Goal: Contribute content: Contribute content

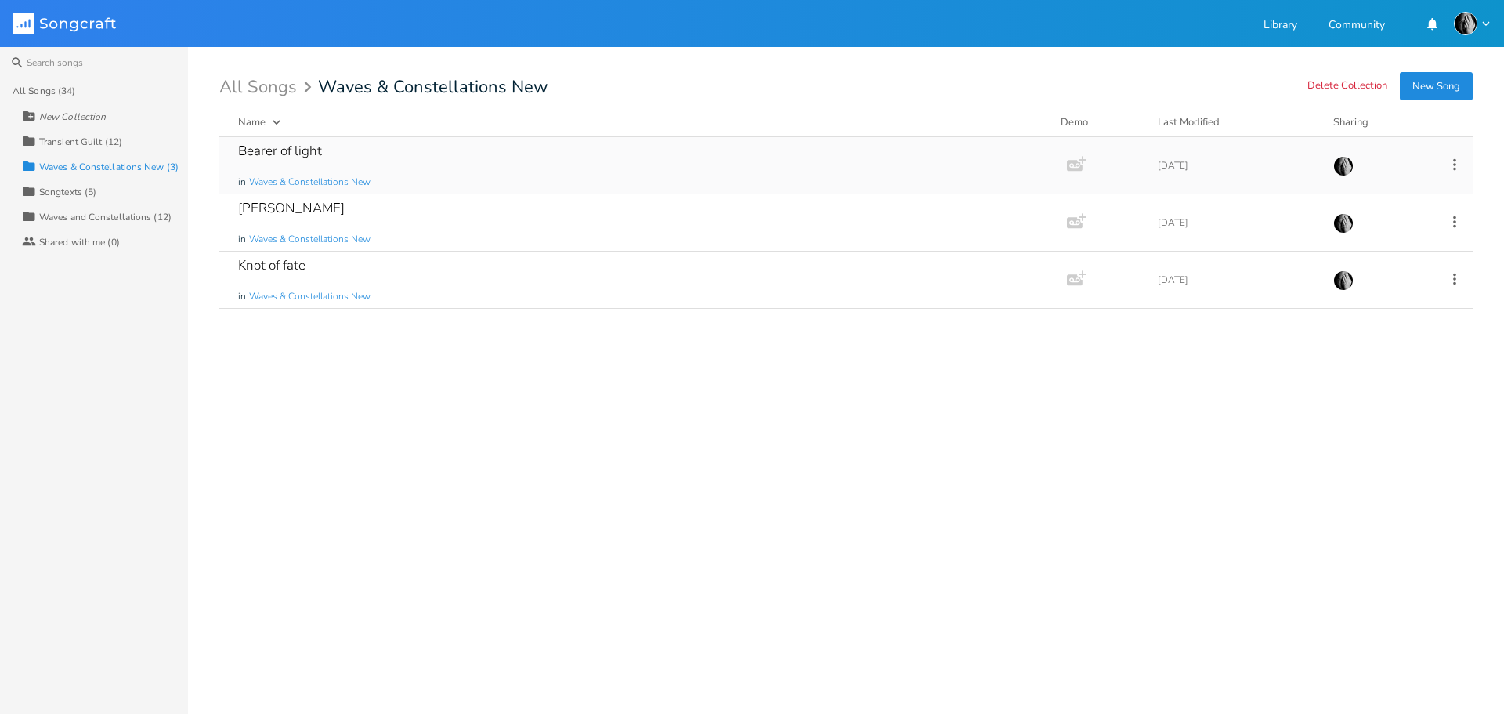
click at [281, 150] on div "Bearer of light" at bounding box center [280, 150] width 84 height 13
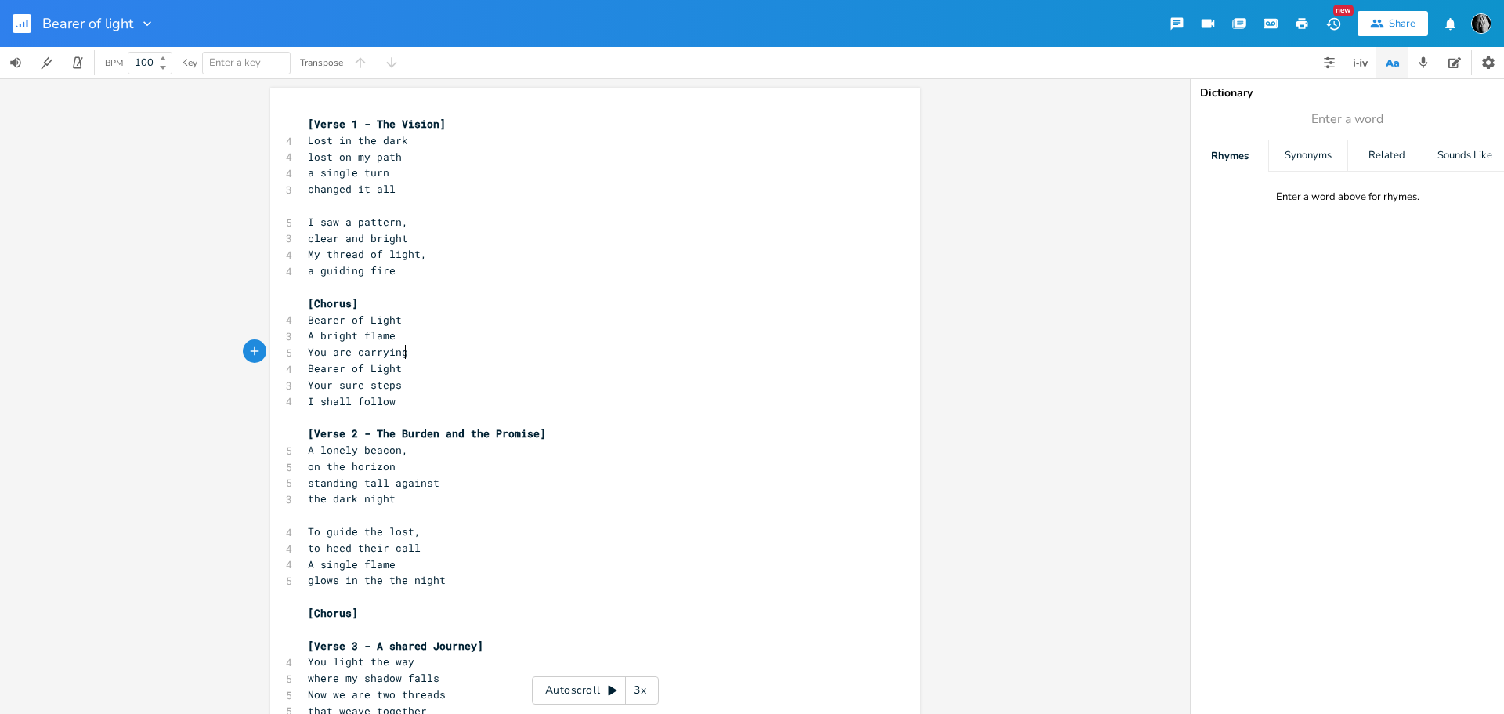
click at [407, 354] on pre "You are carrying" at bounding box center [588, 352] width 566 height 16
click at [20, 18] on rect "button" at bounding box center [22, 23] width 19 height 19
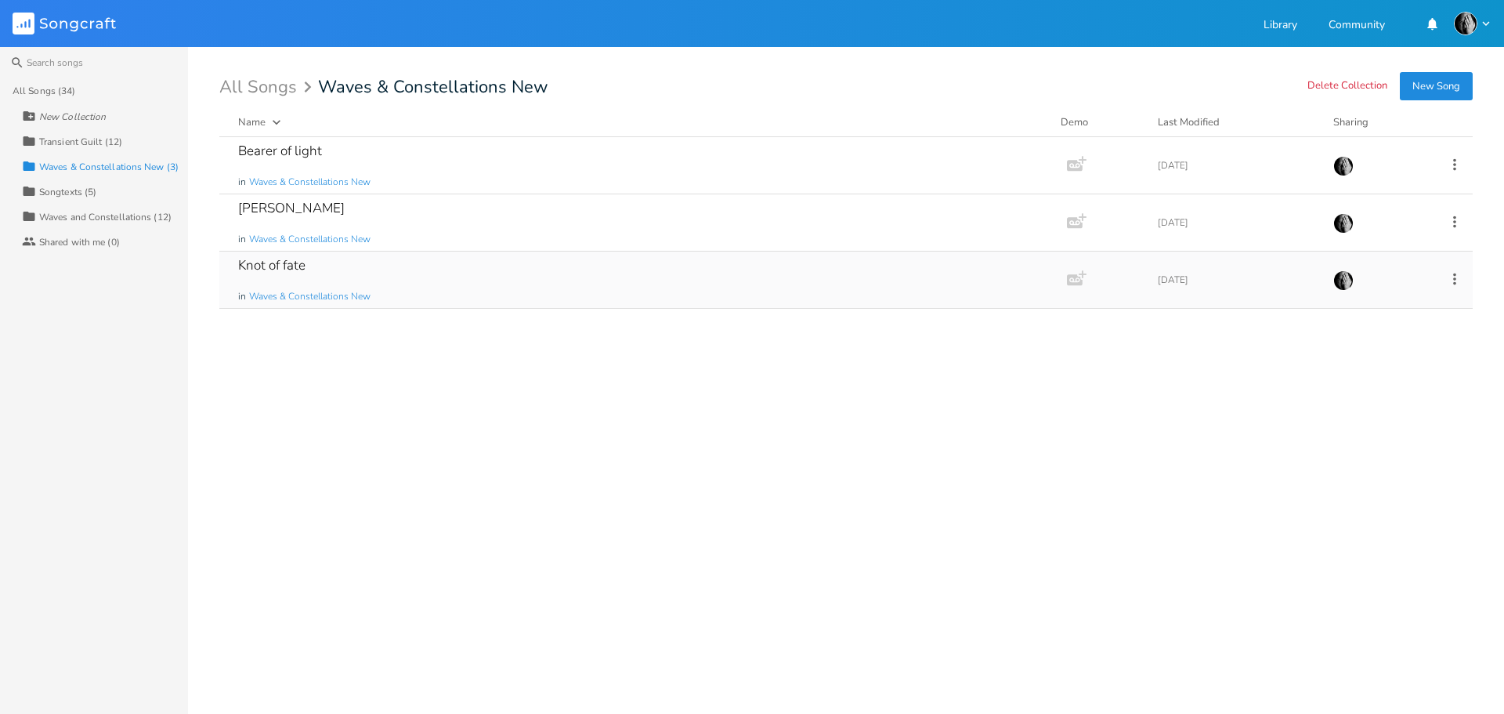
click at [520, 272] on div "Knot of fate in Waves & Constellations New" at bounding box center [640, 279] width 804 height 56
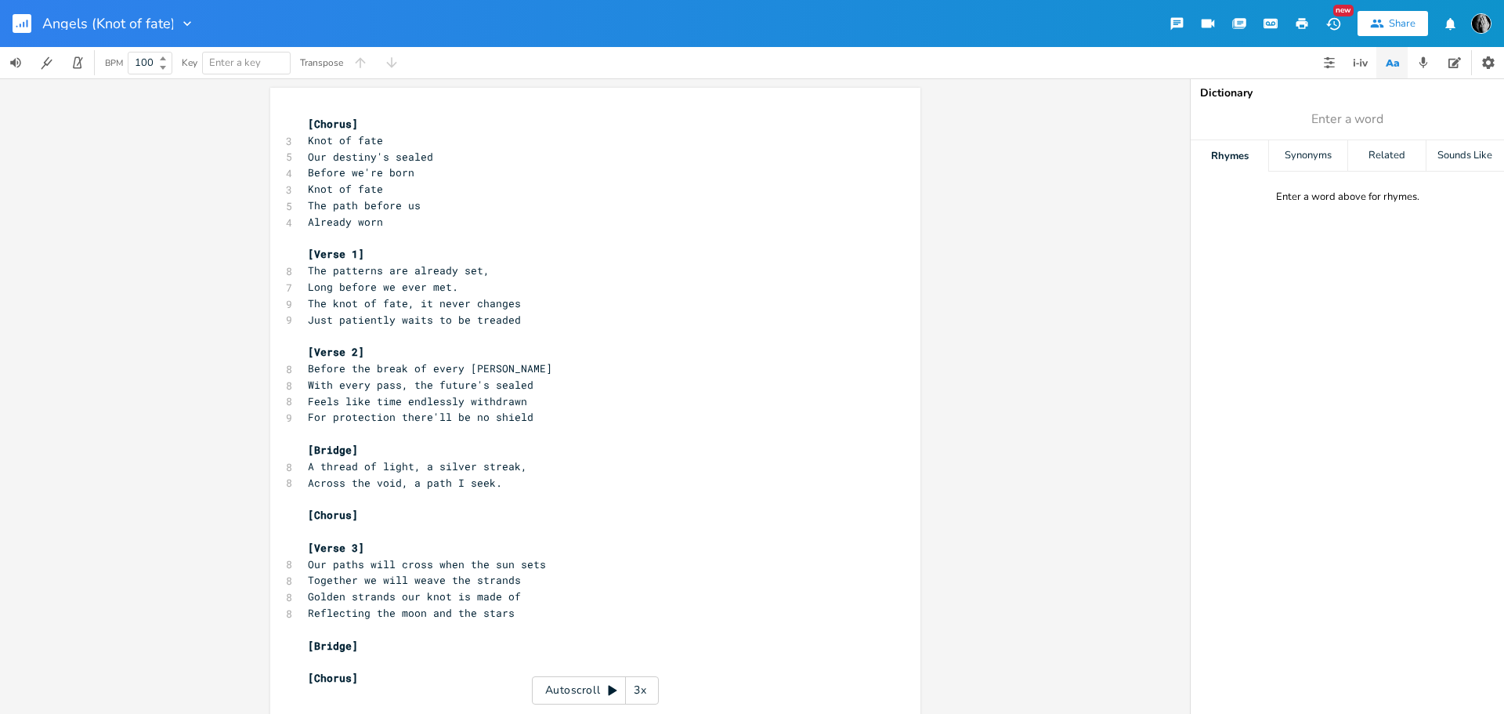
type input "Angels (Knot of fate)"
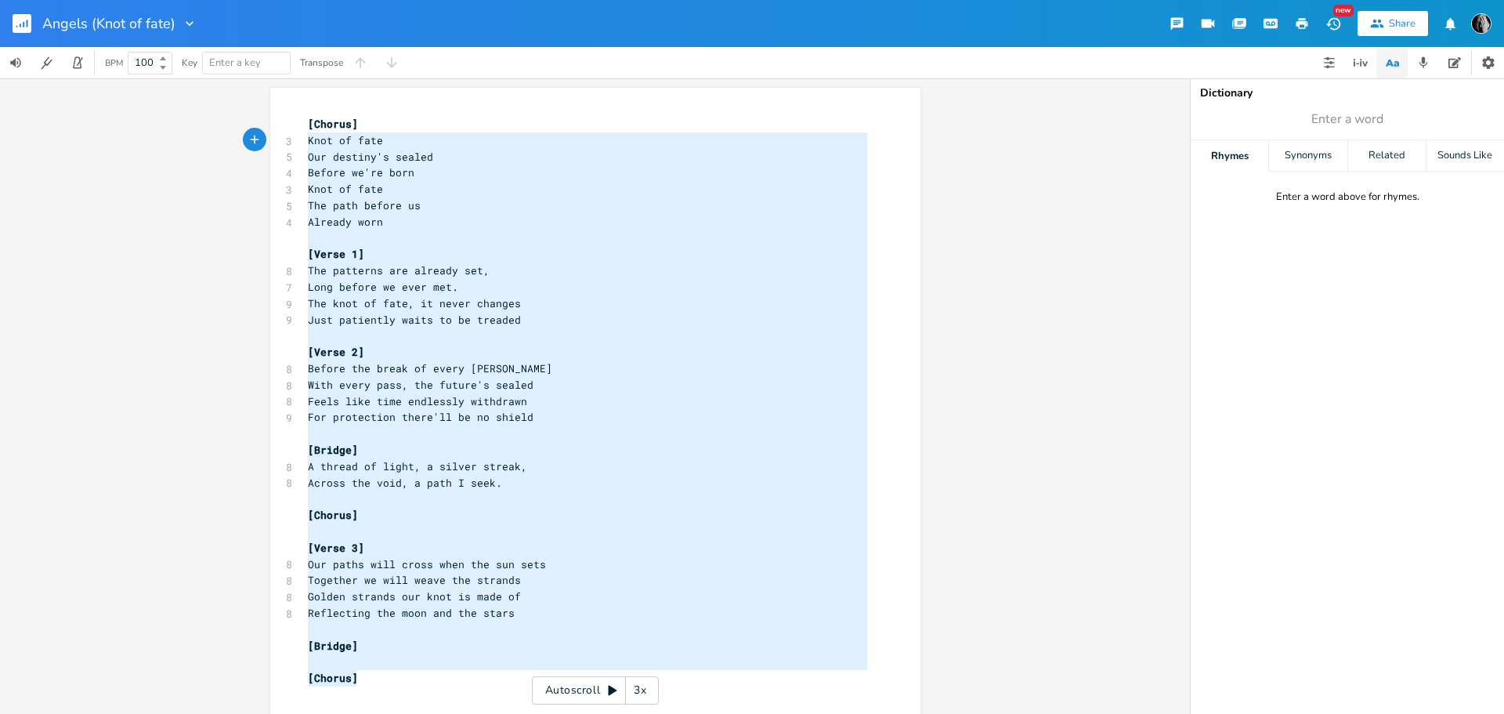
type textarea "[Chorus] Knot of fate Our destiny's sealed Before we're born [PERSON_NAME] of f…"
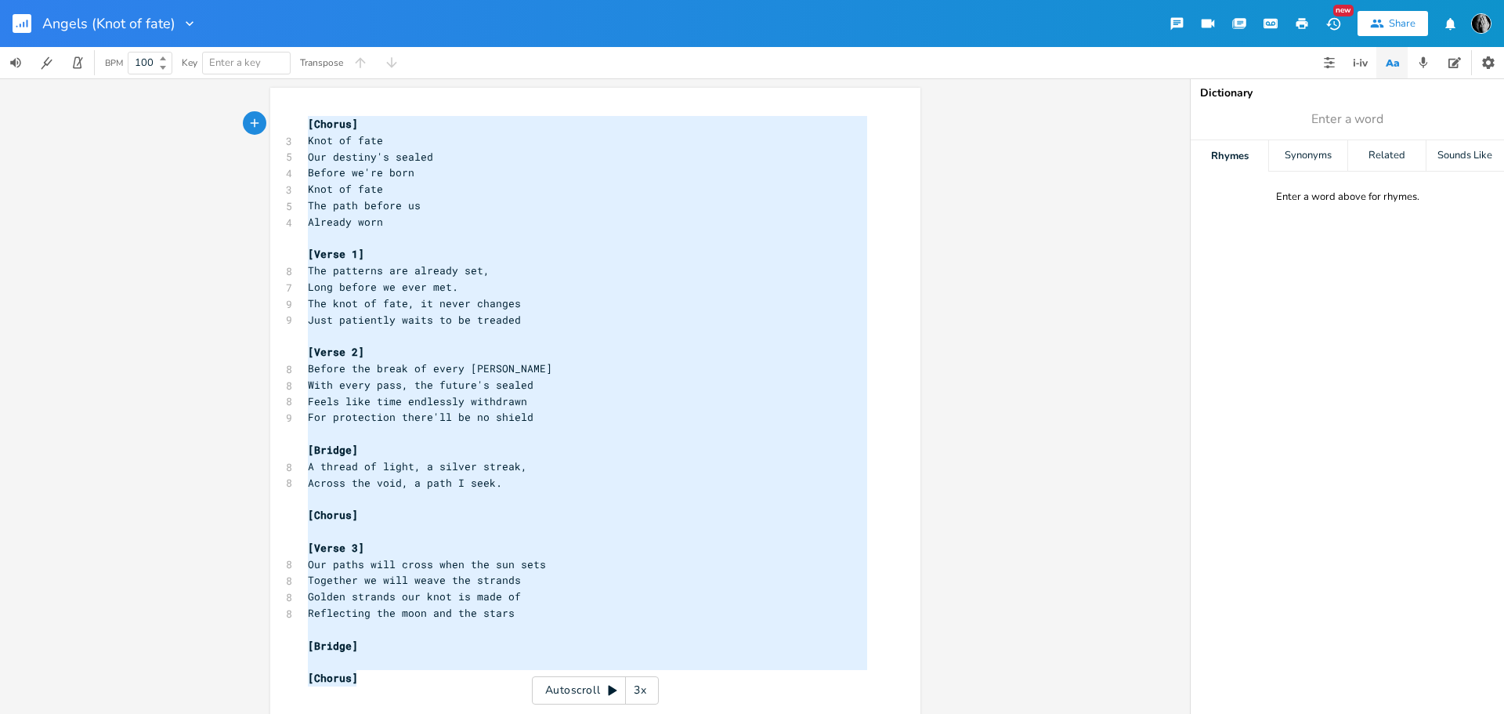
drag, startPoint x: 374, startPoint y: 678, endPoint x: 300, endPoint y: 121, distance: 562.8
click at [305, 121] on div "[Chorus] 3 Knot of fate 5 Our destiny's sealed 4 Before we're born 3 Knot of fa…" at bounding box center [588, 466] width 566 height 700
